Goal: Transaction & Acquisition: Purchase product/service

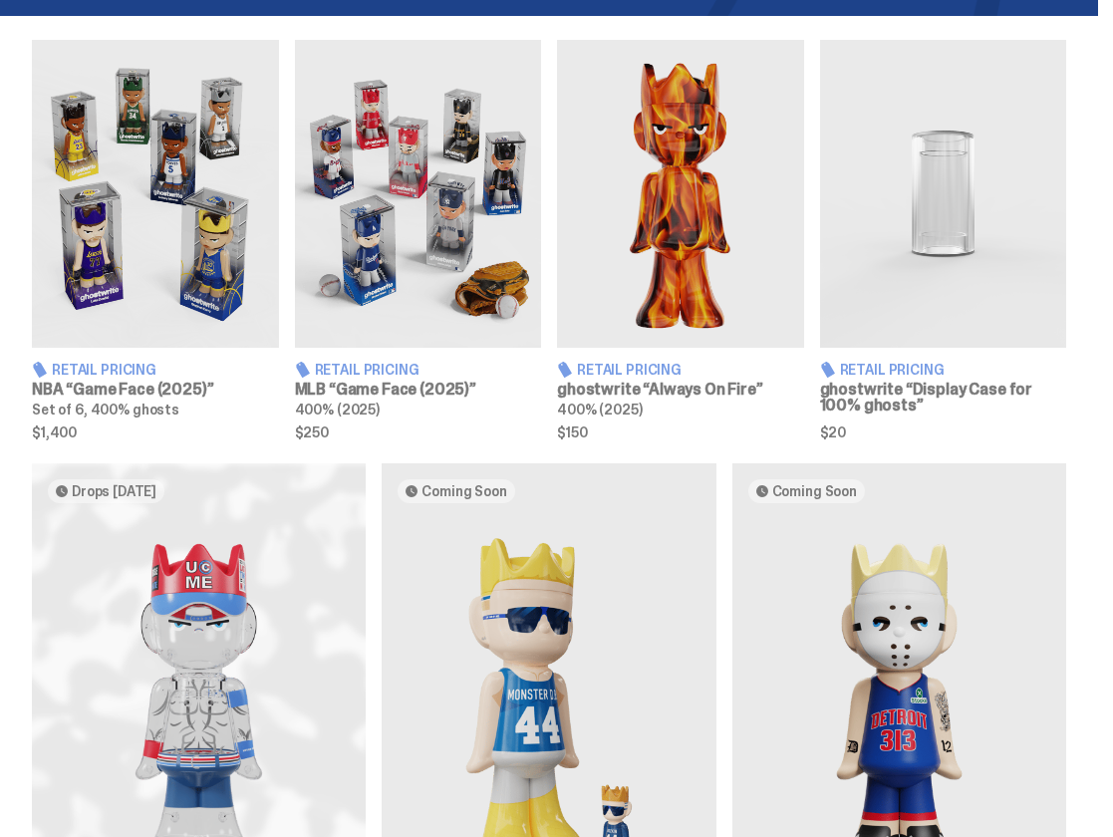
scroll to position [688, 0]
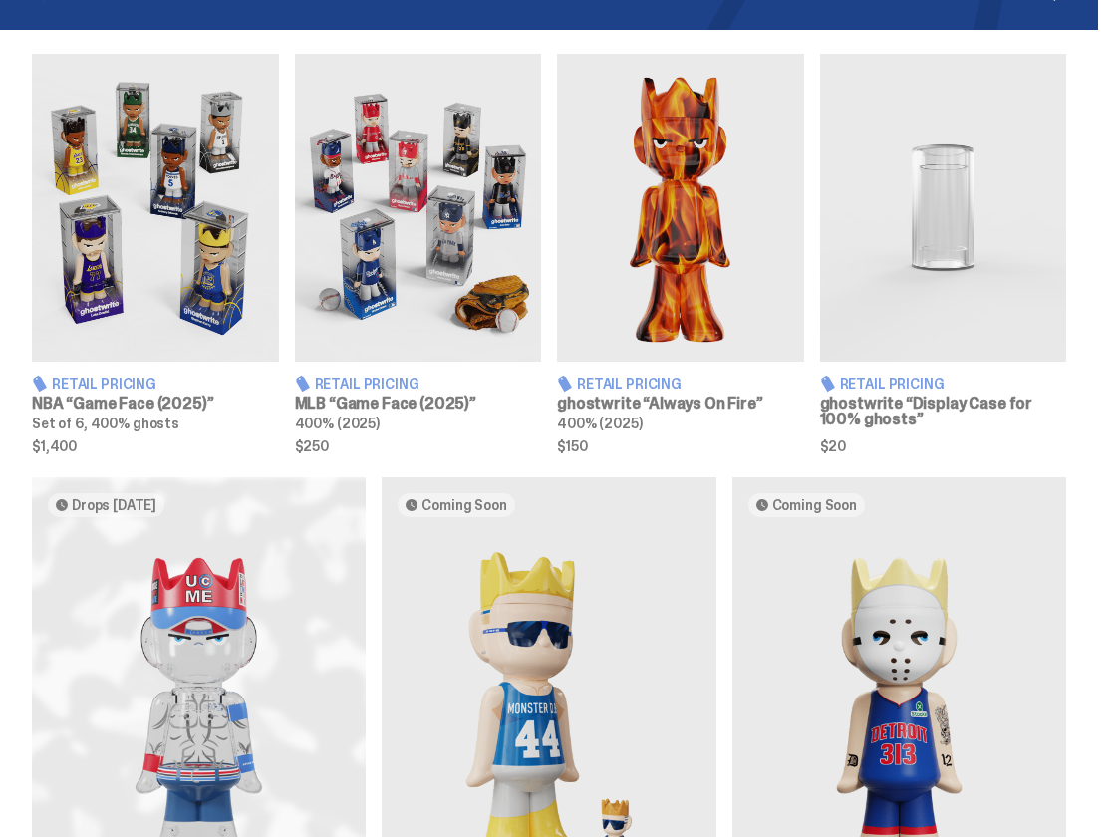
click at [983, 271] on img at bounding box center [943, 208] width 247 height 308
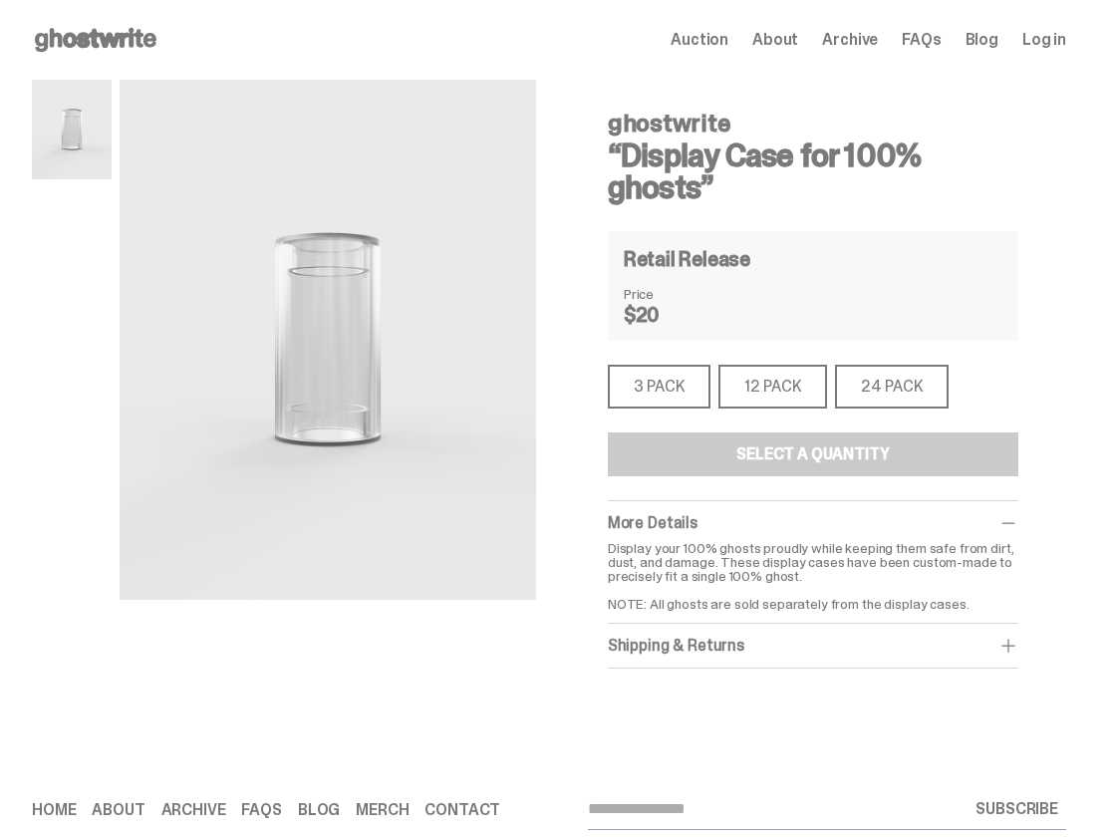
click at [914, 378] on div "24 PACK" at bounding box center [892, 387] width 114 height 44
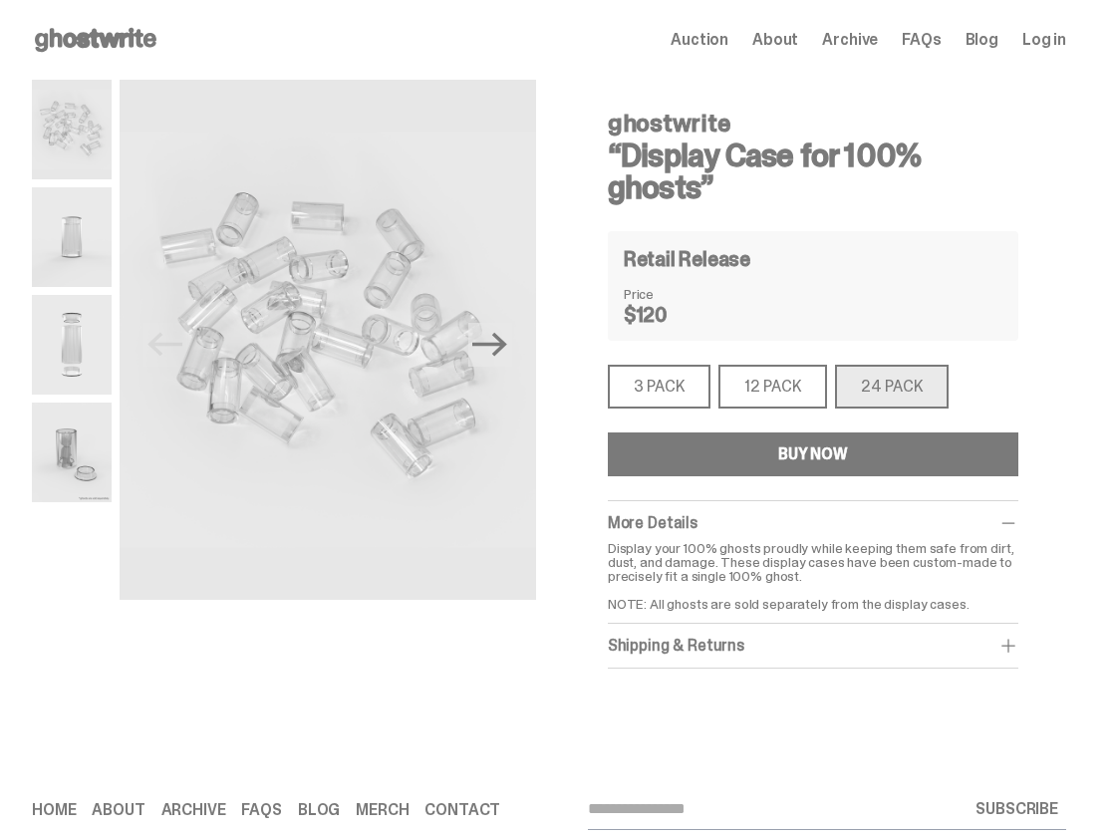
click at [692, 383] on div "3 PACK" at bounding box center [659, 387] width 103 height 44
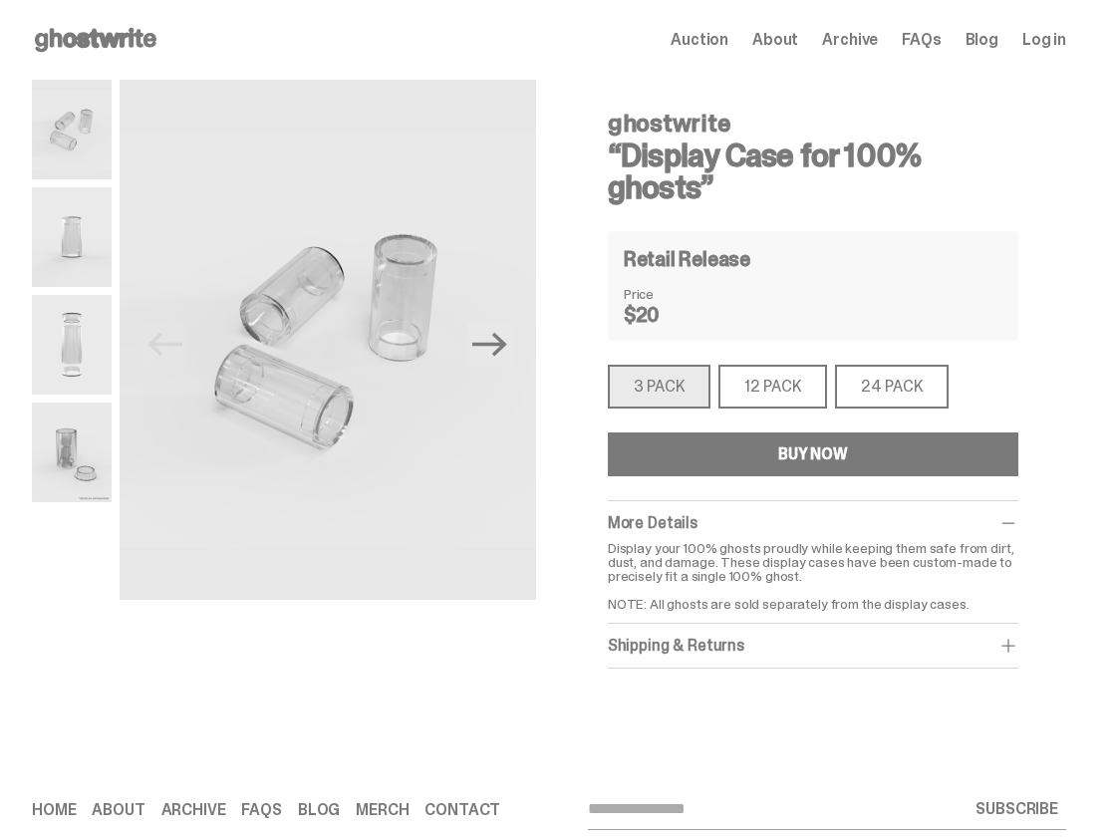
click at [780, 378] on div "12 PACK" at bounding box center [773, 387] width 109 height 44
